Goal: Information Seeking & Learning: Check status

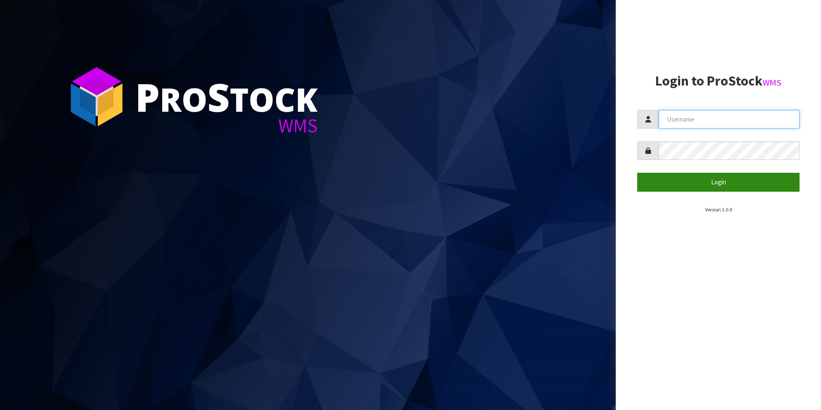
type input "TUFF TURF"
click at [675, 189] on button "Login" at bounding box center [719, 182] width 162 height 18
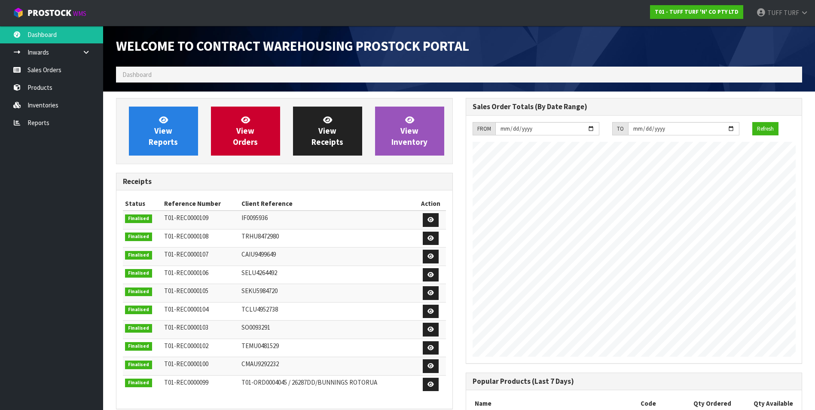
scroll to position [476, 349]
click at [46, 129] on link "Reports" at bounding box center [51, 123] width 103 height 18
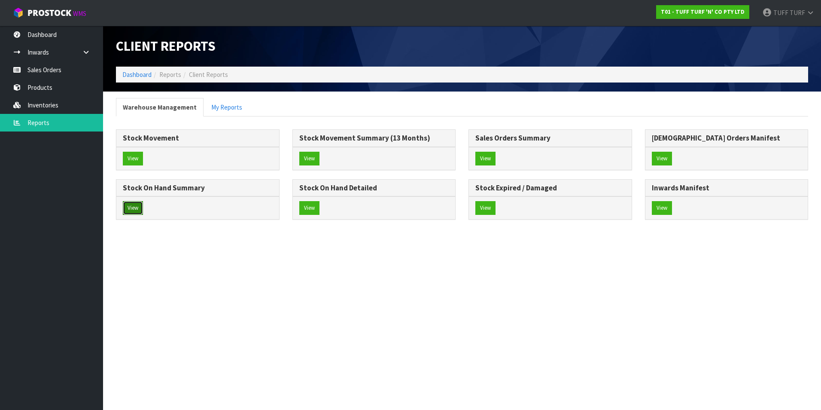
click at [130, 211] on button "View" at bounding box center [133, 208] width 20 height 14
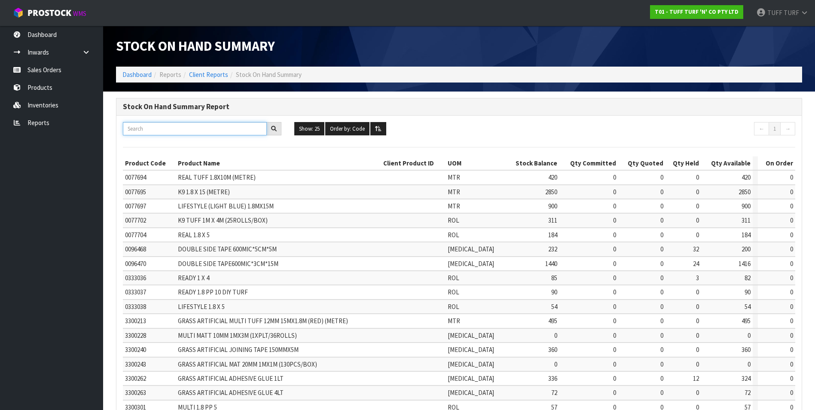
click at [220, 130] on input "text" at bounding box center [195, 128] width 144 height 13
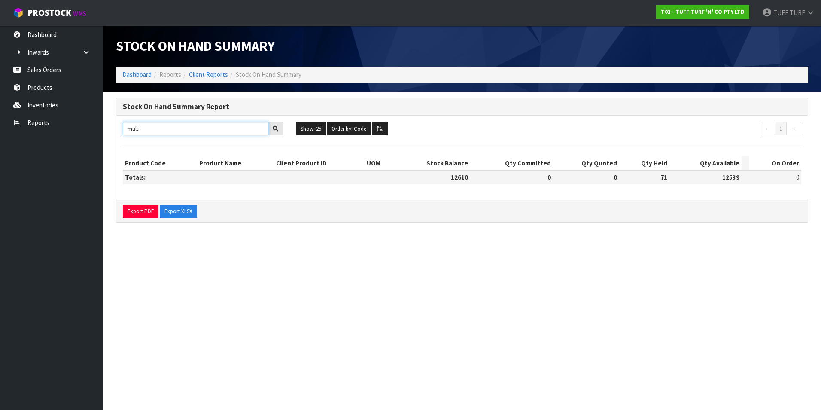
type input "multi"
drag, startPoint x: 184, startPoint y: 132, endPoint x: 99, endPoint y: 130, distance: 85.5
click at [98, 134] on body "Toggle navigation ProStock WMS T01 - TUFF TURF 'N' CO PTY LTD TUFF TURF Logout …" at bounding box center [410, 205] width 821 height 410
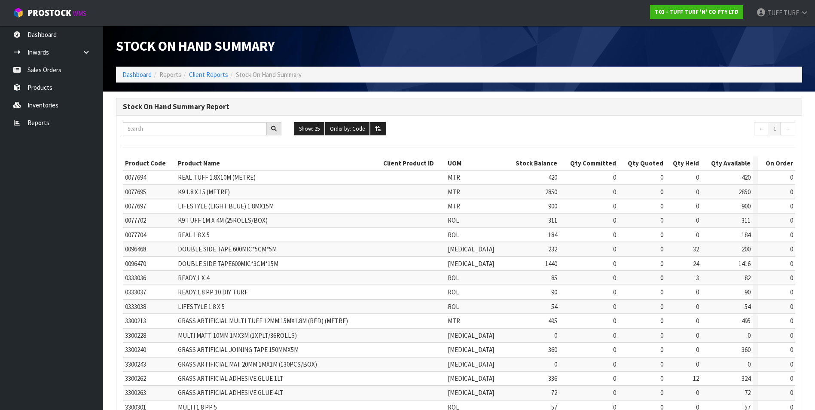
click at [339, 324] on span "GRASS ARTIFICIAL MULTI TUFF 12MM 15MX1.8M (RED) (METRE)" at bounding box center [263, 321] width 170 height 8
click at [409, 322] on td at bounding box center [413, 321] width 65 height 14
